Goal: Information Seeking & Learning: Learn about a topic

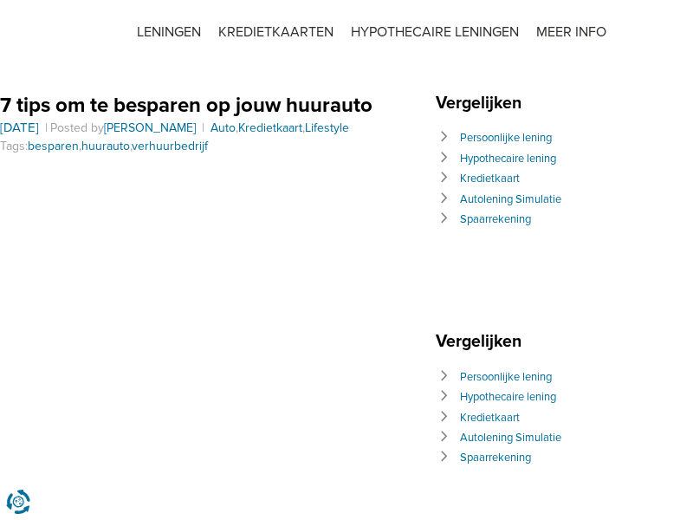
scroll to position [905, 0]
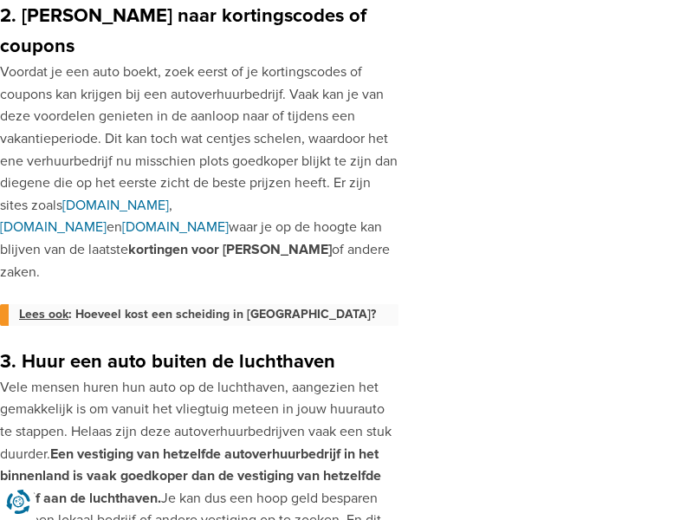
scroll to position [921, 0]
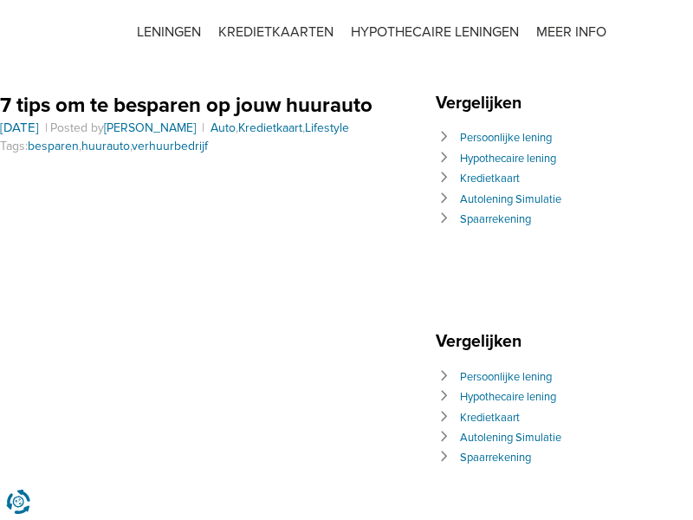
scroll to position [1404, 0]
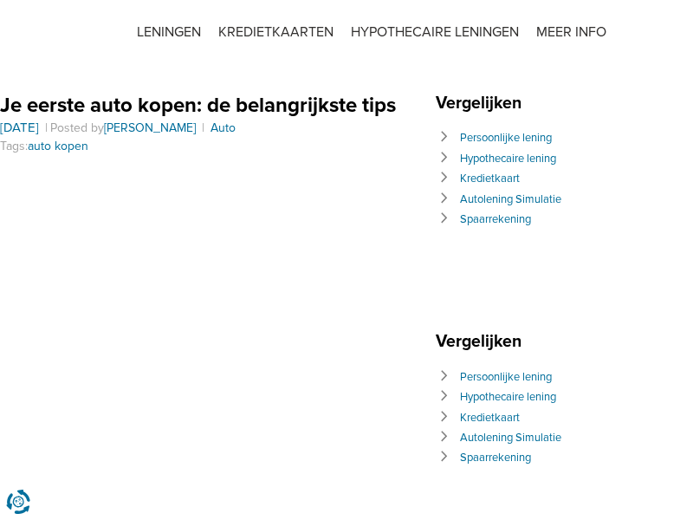
scroll to position [2600, 0]
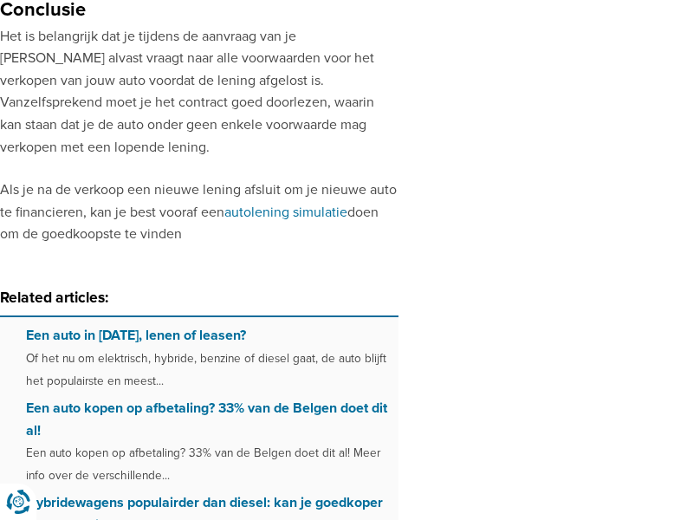
scroll to position [2225, 0]
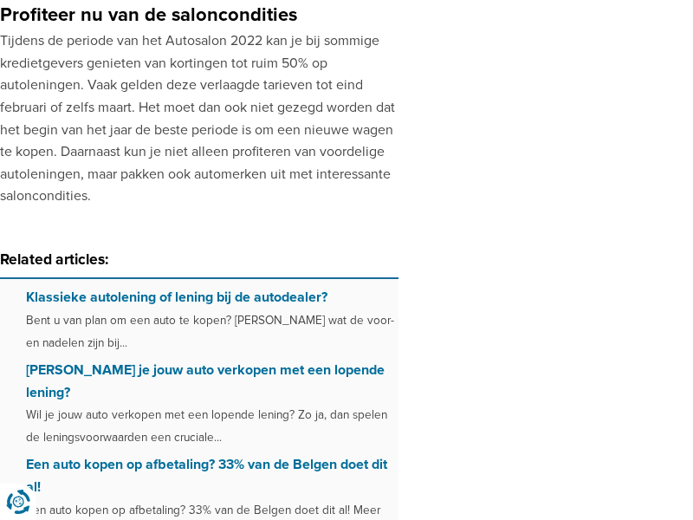
scroll to position [3033, 0]
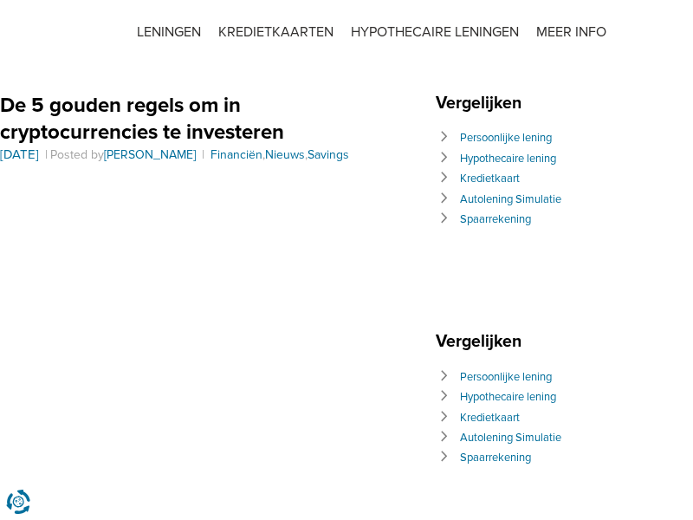
scroll to position [3416, 0]
